Goal: Register for event/course

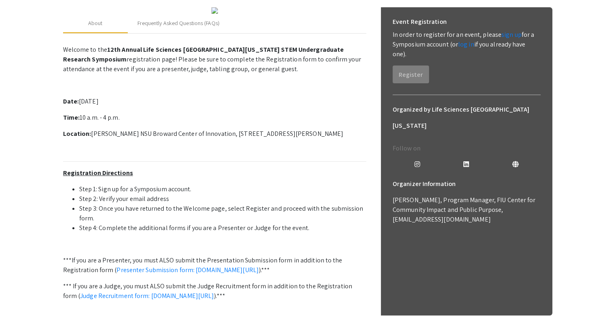
scroll to position [116, 0]
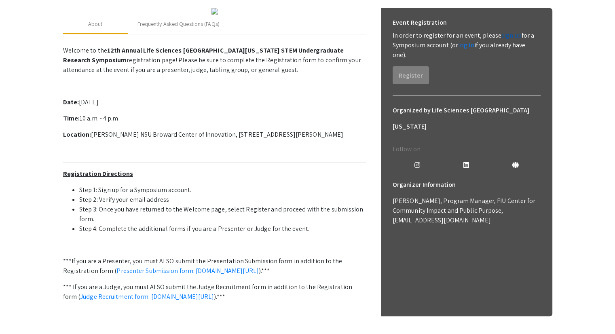
click at [502, 38] on link "sign up" at bounding box center [511, 35] width 20 height 8
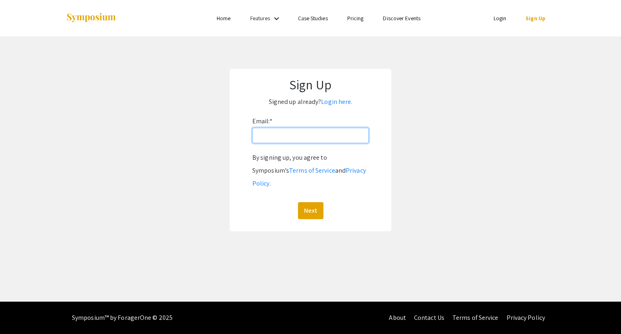
click at [305, 135] on input "Email: *" at bounding box center [310, 135] width 116 height 15
type input "[EMAIL_ADDRESS][DOMAIN_NAME]"
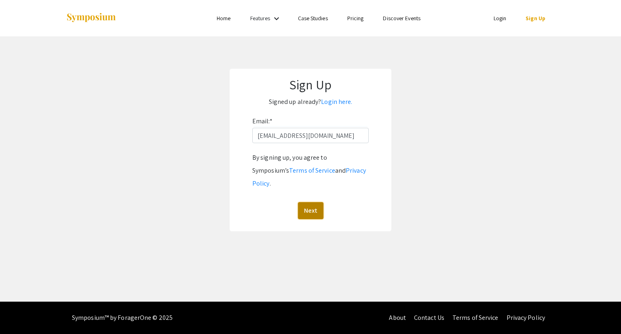
click at [308, 202] on button "Next" at bounding box center [310, 210] width 25 height 17
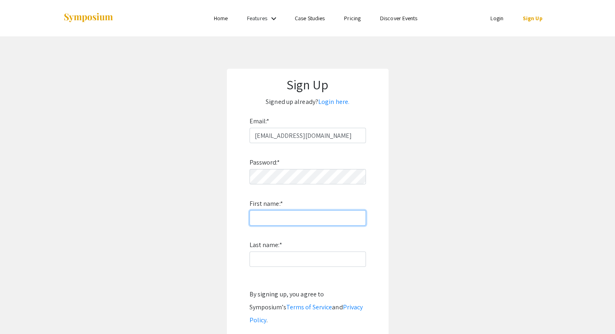
click at [288, 218] on input "First name: *" at bounding box center [307, 217] width 116 height 15
type input "[PERSON_NAME]"
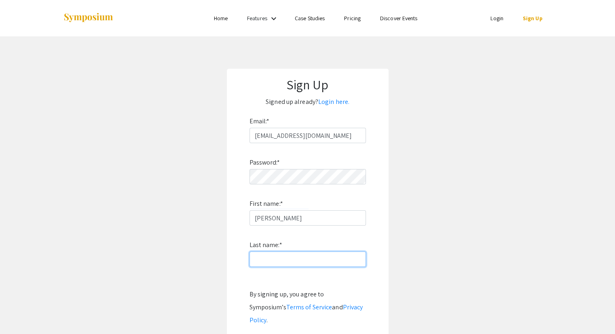
type input "[PERSON_NAME]"
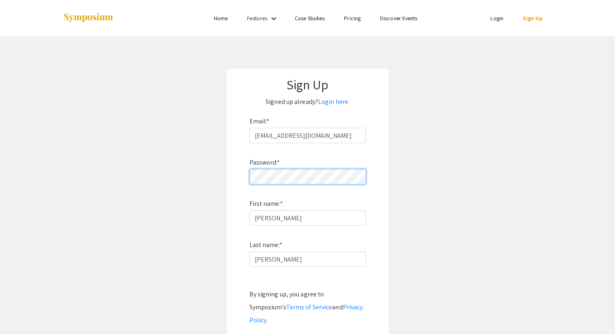
click at [199, 172] on app-signup "Sign Up Signed up already? Login here. Email: * [EMAIL_ADDRESS][DOMAIN_NAME] Pa…" at bounding box center [307, 218] width 615 height 299
drag, startPoint x: 620, startPoint y: 117, endPoint x: 613, endPoint y: 169, distance: 52.6
click at [613, 169] on html "Skip navigation Home Features keyboard_arrow_down Case Studies Pricing Discover…" at bounding box center [310, 167] width 621 height 334
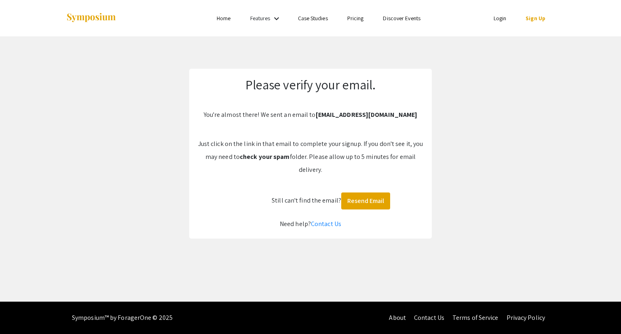
click at [365, 55] on div "Skip navigation Home Features keyboard_arrow_down Case Studies Pricing Discover…" at bounding box center [310, 151] width 621 height 302
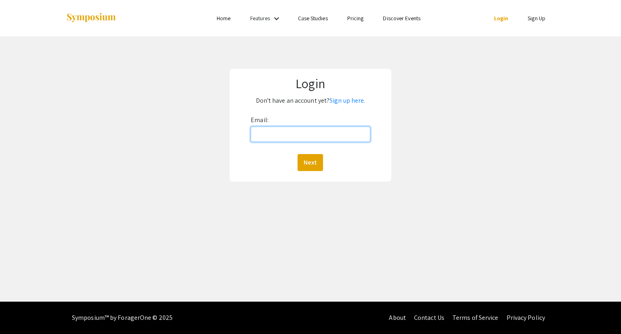
click at [315, 135] on input "Email:" at bounding box center [310, 134] width 119 height 15
type input "[EMAIL_ADDRESS][DOMAIN_NAME]"
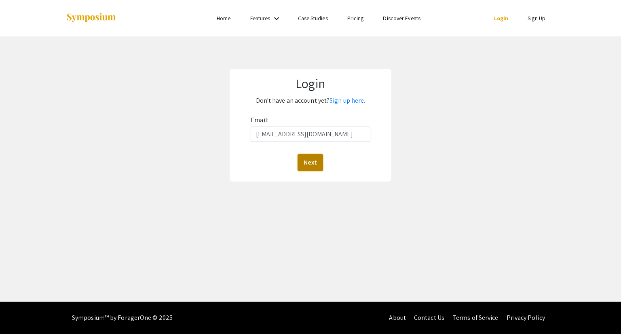
click at [307, 158] on button "Next" at bounding box center [310, 162] width 25 height 17
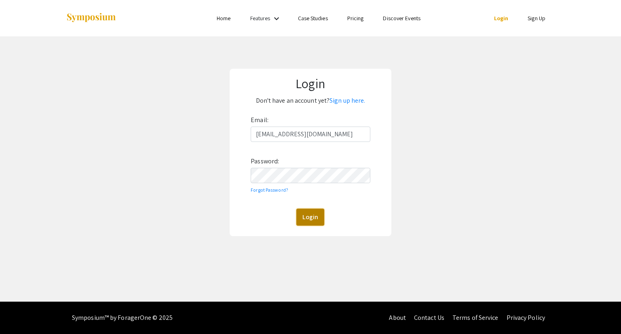
click at [316, 220] on button "Login" at bounding box center [310, 217] width 28 height 17
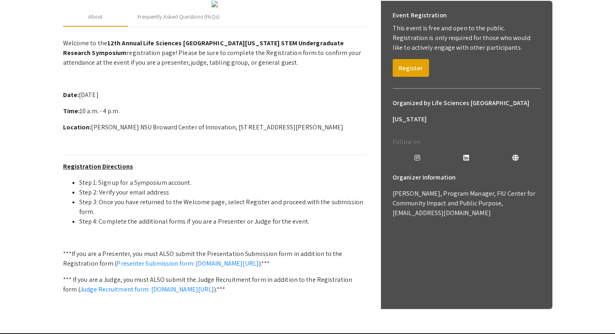
scroll to position [106, 0]
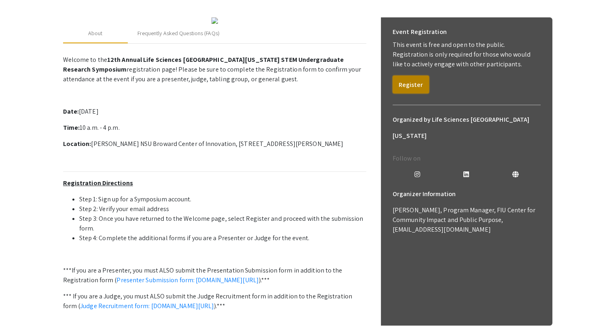
click at [396, 82] on button "Register" at bounding box center [411, 85] width 36 height 18
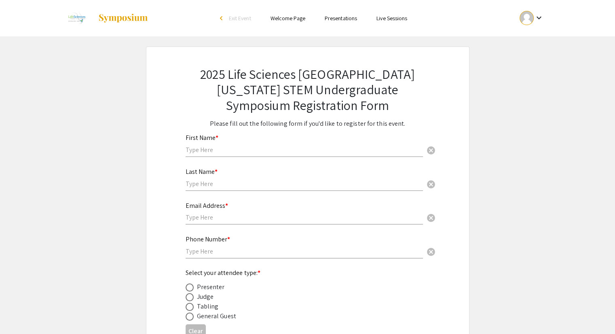
click at [245, 144] on div "First Name * cancel" at bounding box center [304, 141] width 237 height 31
click at [243, 151] on input "text" at bounding box center [304, 150] width 237 height 8
type input "[PERSON_NAME]"
click at [229, 182] on input "text" at bounding box center [304, 183] width 237 height 8
type input "[PERSON_NAME]"
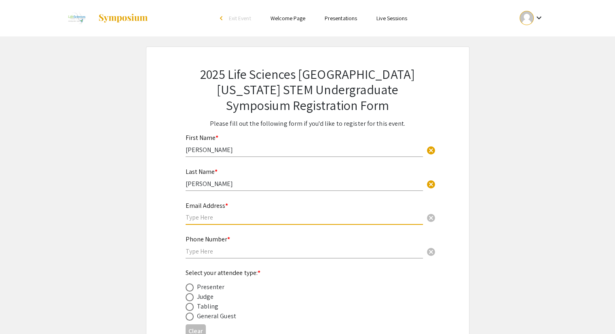
click at [222, 216] on input "text" at bounding box center [304, 217] width 237 height 8
type input "[EMAIL_ADDRESS][DOMAIN_NAME]"
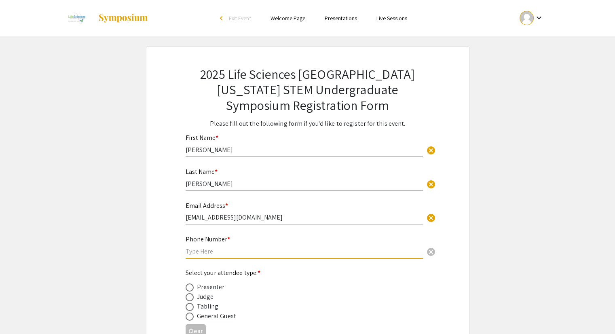
click at [197, 248] on input "text" at bounding box center [304, 251] width 237 height 8
type input "3219600676"
click at [190, 289] on span at bounding box center [190, 287] width 8 height 8
click at [190, 289] on input "radio" at bounding box center [190, 287] width 8 height 8
radio input "true"
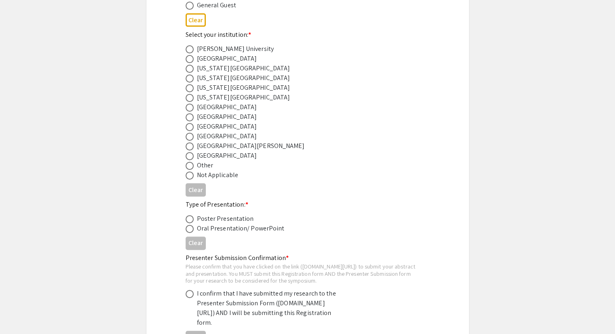
scroll to position [312, 0]
click at [256, 74] on div "Florida Gulf Coast University" at bounding box center [243, 77] width 93 height 10
click at [190, 75] on span at bounding box center [190, 77] width 8 height 8
click at [190, 75] on input "radio" at bounding box center [190, 77] width 8 height 8
radio input "true"
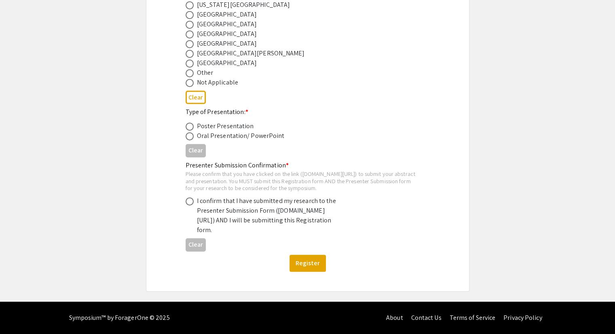
scroll to position [417, 0]
click at [188, 122] on span at bounding box center [190, 126] width 8 height 8
click at [188, 122] on input "radio" at bounding box center [190, 126] width 8 height 8
radio input "true"
click at [215, 196] on div "I confirm that I have submitted my research to the Presenter Submission Form (s…" at bounding box center [267, 215] width 141 height 39
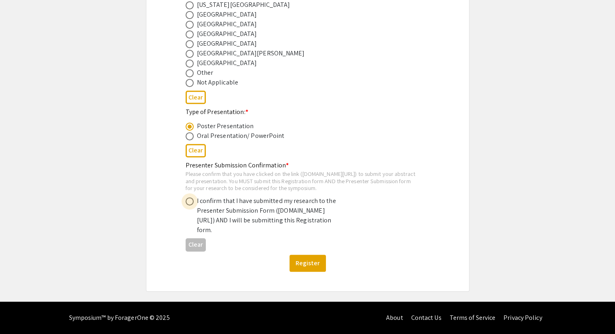
click at [189, 197] on span at bounding box center [190, 201] width 8 height 8
click at [189, 197] on input "radio" at bounding box center [190, 201] width 8 height 8
radio input "true"
click at [307, 264] on button "Register" at bounding box center [307, 263] width 36 height 17
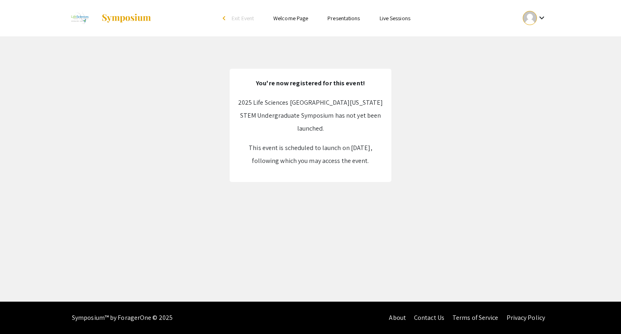
click at [545, 20] on mat-icon "keyboard_arrow_down" at bounding box center [542, 18] width 10 height 10
click at [540, 39] on button "My Account" at bounding box center [539, 39] width 50 height 19
click at [538, 20] on mat-icon "keyboard_arrow_down" at bounding box center [542, 18] width 10 height 10
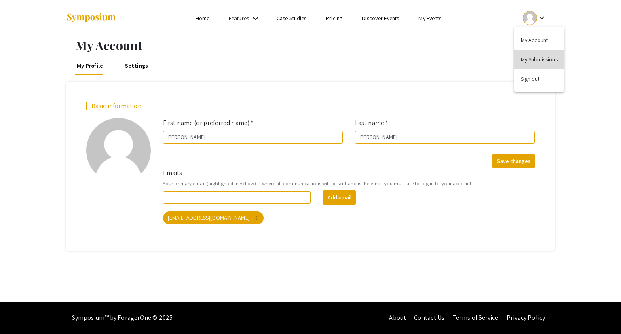
click at [539, 57] on button "My Submissions" at bounding box center [539, 59] width 50 height 19
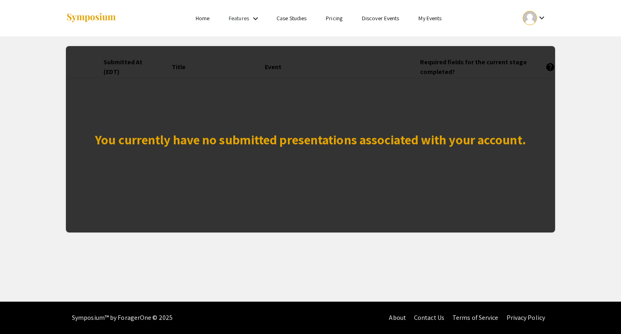
click at [391, 136] on div "You currently have no submitted presentations associated with your account." at bounding box center [310, 139] width 431 height 19
click at [343, 223] on div "You currently have no submitted presentations associated with your account." at bounding box center [310, 139] width 489 height 186
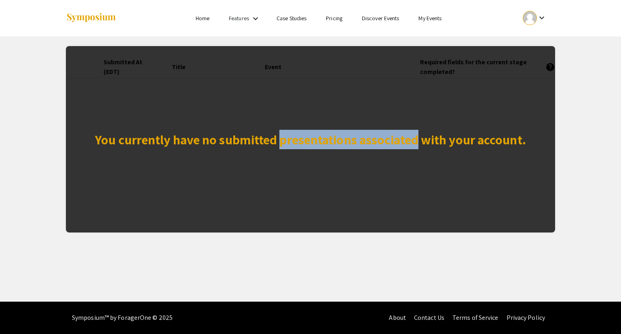
drag, startPoint x: 343, startPoint y: 223, endPoint x: 362, endPoint y: 221, distance: 19.1
click at [362, 221] on div "You currently have no submitted presentations associated with your account." at bounding box center [310, 139] width 489 height 186
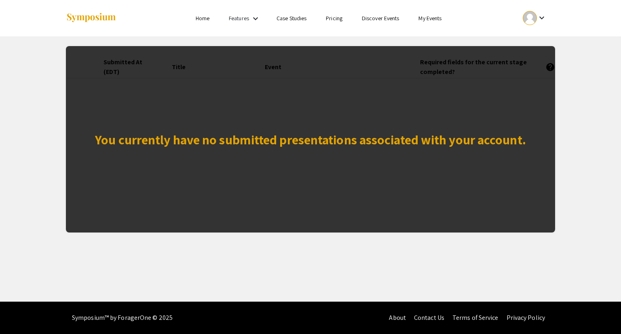
click at [420, 246] on div "Skip navigation Home Features keyboard_arrow_down Case Studies Pricing Discover…" at bounding box center [310, 151] width 621 height 302
click at [540, 13] on mat-icon "keyboard_arrow_down" at bounding box center [542, 18] width 10 height 10
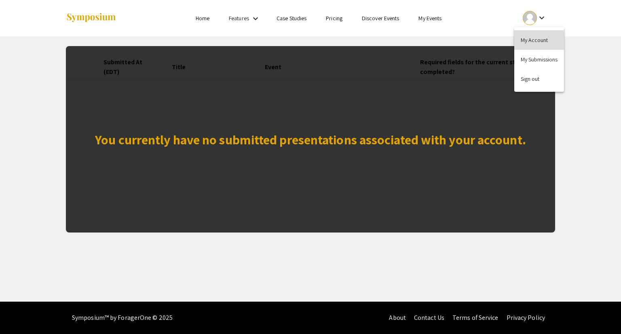
click at [525, 44] on button "My Account" at bounding box center [539, 39] width 50 height 19
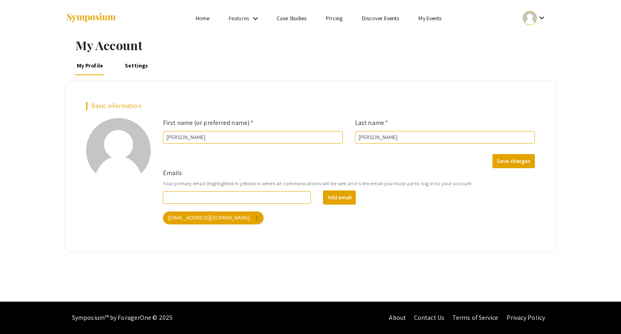
click at [509, 168] on form "Emails Your primary email (highlighted in yellow) is where all communications w…" at bounding box center [349, 196] width 384 height 56
click at [205, 20] on link "Home" at bounding box center [203, 18] width 14 height 7
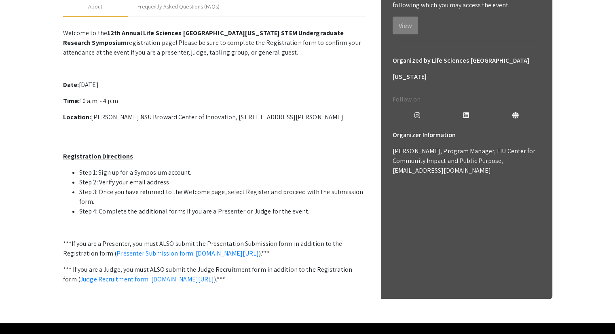
scroll to position [211, 0]
